Goal: Check status: Check status

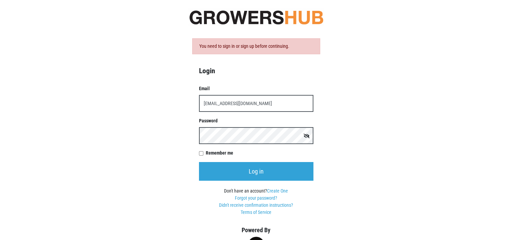
type input "[EMAIL_ADDRESS][DOMAIN_NAME]"
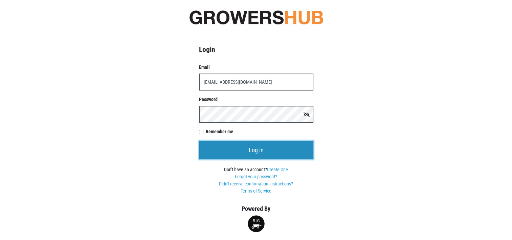
click at [254, 149] on input "Log in" at bounding box center [256, 150] width 114 height 19
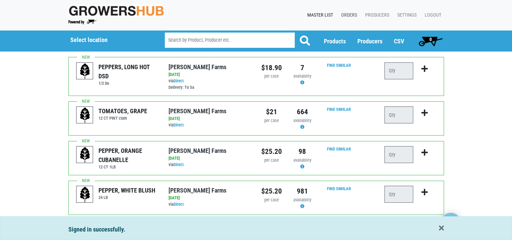
click at [350, 15] on link "Orders" at bounding box center [348, 15] width 24 height 13
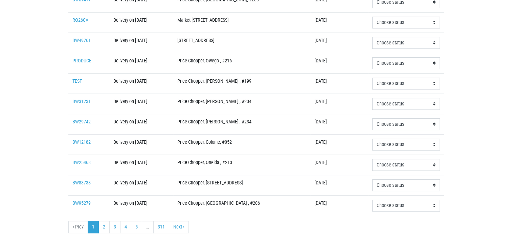
scroll to position [225, 0]
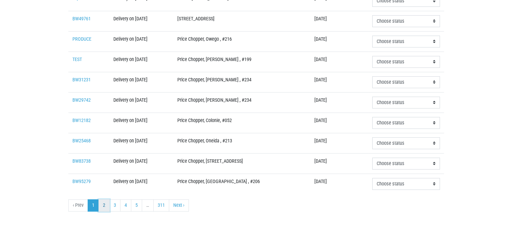
click at [106, 202] on link "2" at bounding box center [104, 205] width 11 height 12
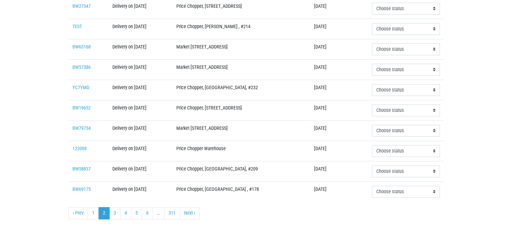
scroll to position [225, 0]
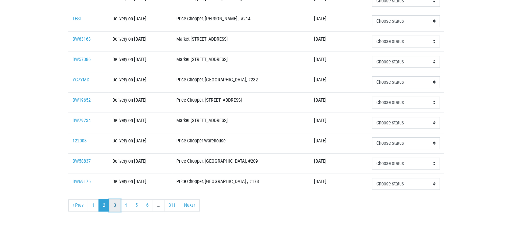
click at [114, 202] on link "3" at bounding box center [114, 205] width 11 height 12
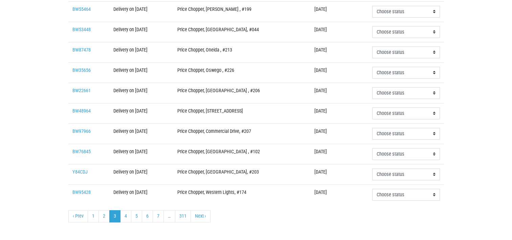
scroll to position [225, 0]
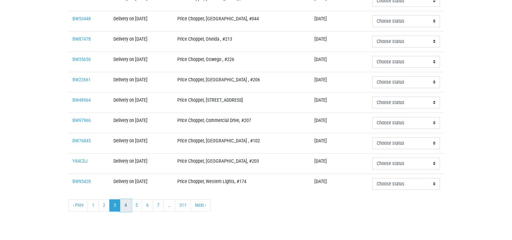
click at [123, 204] on link "4" at bounding box center [125, 205] width 11 height 12
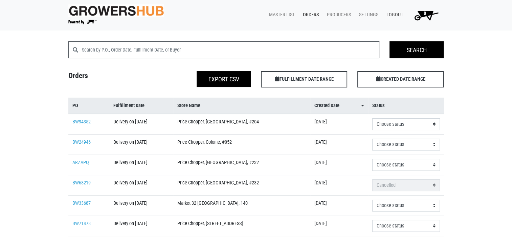
click at [394, 12] on link "Logout" at bounding box center [393, 14] width 25 height 13
